Goal: Information Seeking & Learning: Learn about a topic

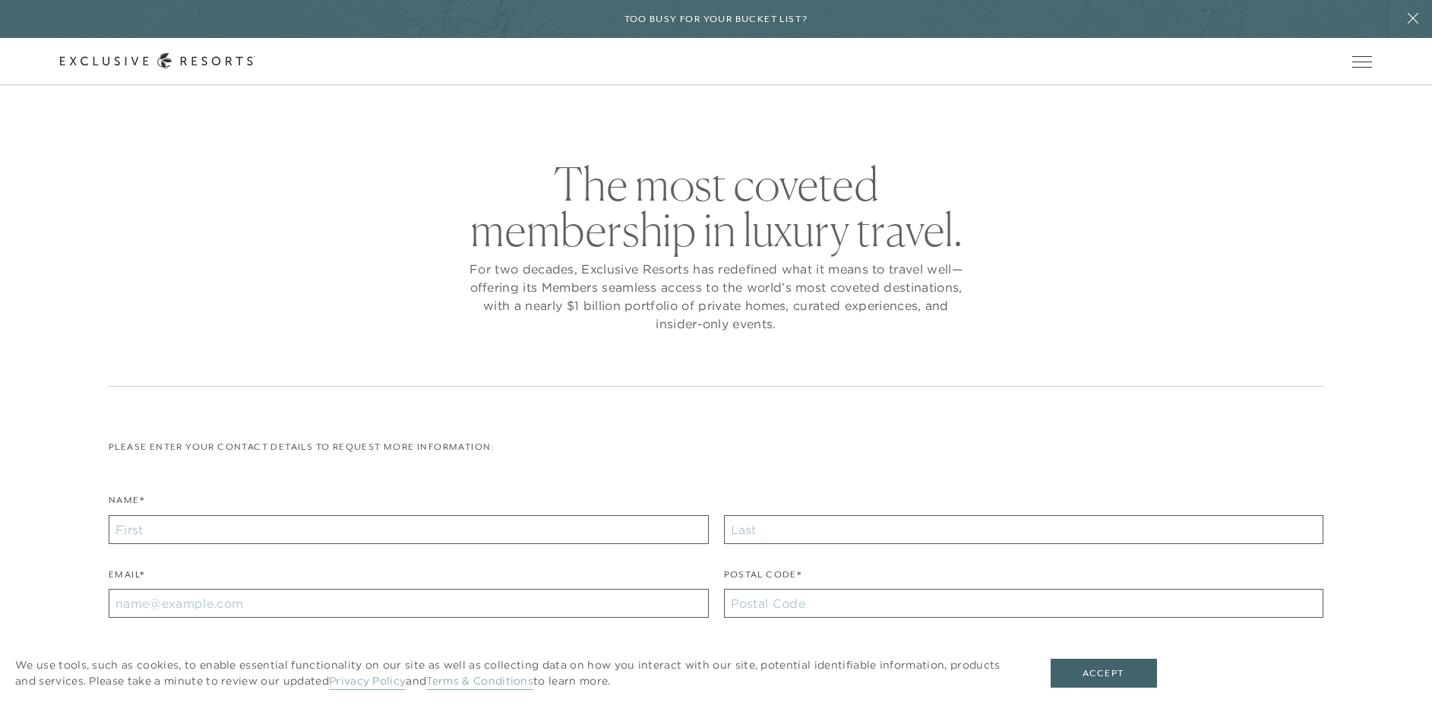
checkbox input "false"
